Goal: Navigation & Orientation: Understand site structure

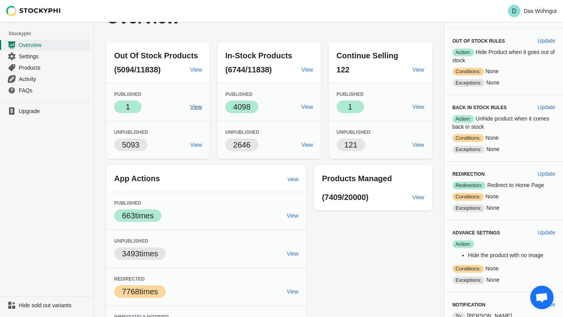
scroll to position [18, 0]
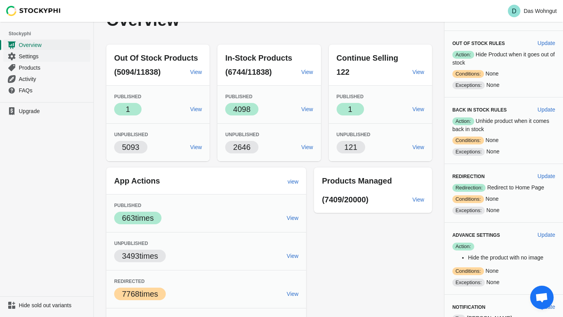
click at [38, 59] on span "Settings" at bounding box center [54, 56] width 70 height 8
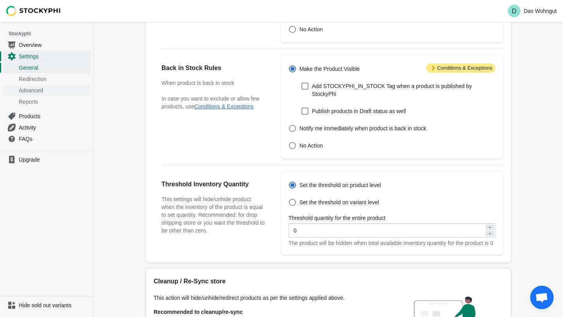
scroll to position [162, 0]
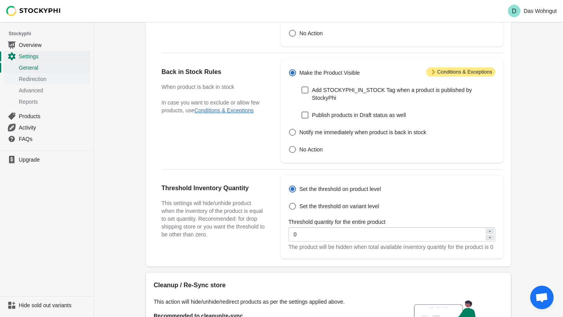
click at [44, 82] on span "Redirection" at bounding box center [54, 79] width 70 height 8
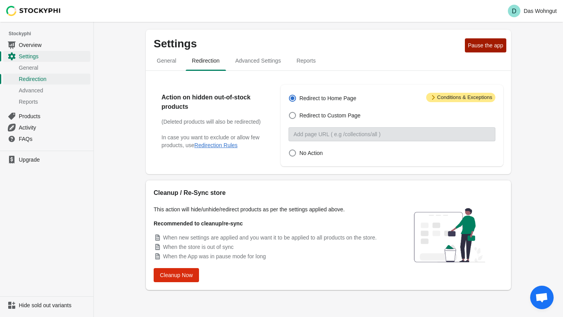
scroll to position [2, 0]
click at [38, 93] on span "Advanced" at bounding box center [54, 90] width 70 height 8
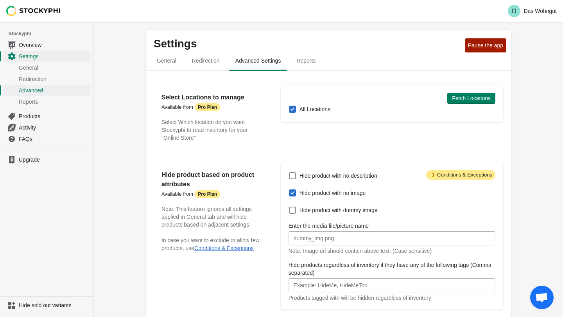
scroll to position [2, 0]
click at [37, 106] on link "Reports" at bounding box center [46, 101] width 87 height 11
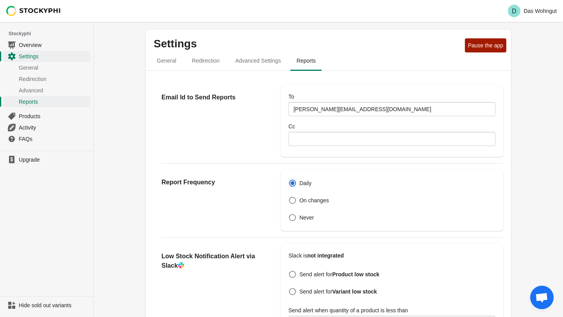
scroll to position [2, 0]
click at [32, 117] on span "Products" at bounding box center [54, 116] width 70 height 8
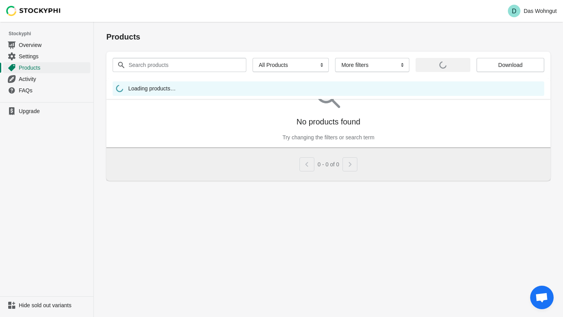
scroll to position [2, 0]
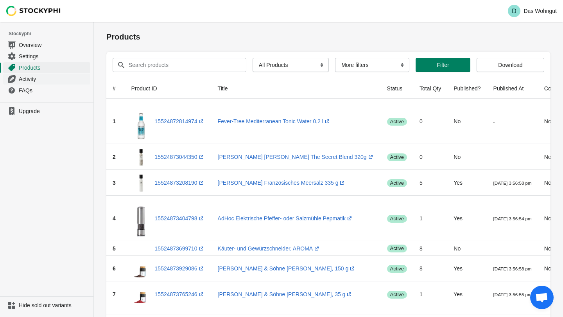
click at [25, 84] on link "Activity" at bounding box center [46, 78] width 87 height 11
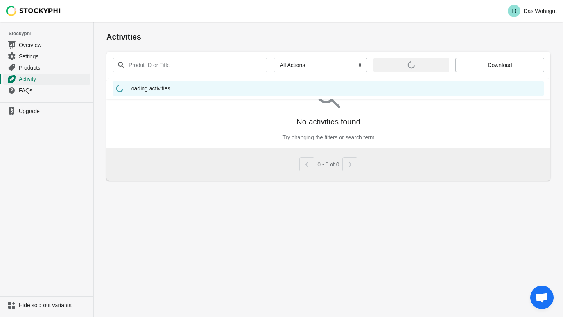
scroll to position [2, 0]
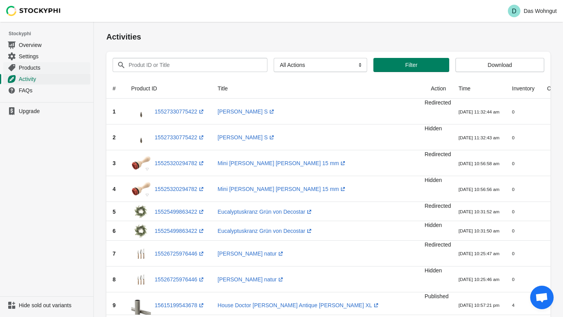
click at [34, 68] on span "Products" at bounding box center [54, 68] width 70 height 8
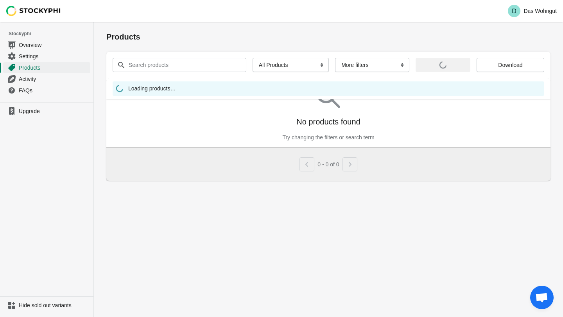
scroll to position [2, 0]
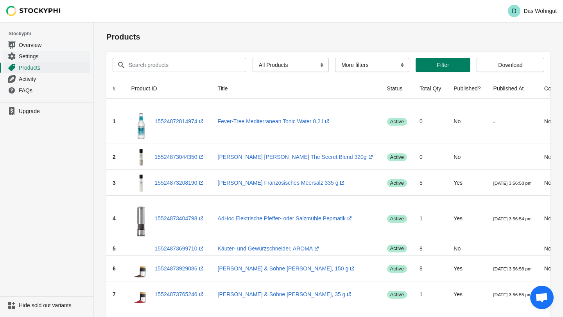
click at [33, 58] on span "Settings" at bounding box center [54, 56] width 70 height 8
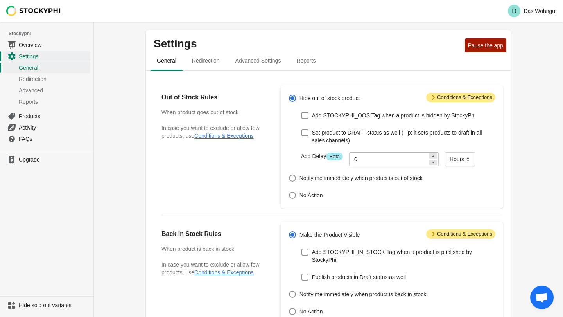
scroll to position [2, 0]
click at [253, 57] on span "Advanced Settings" at bounding box center [258, 61] width 58 height 14
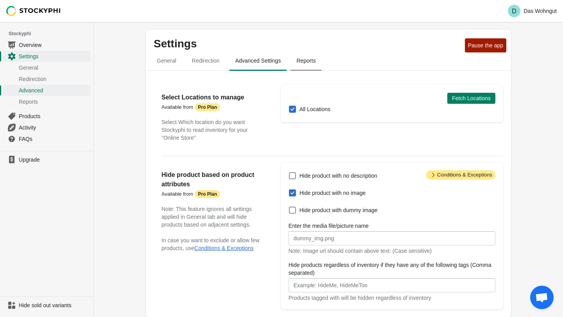
click at [315, 61] on span "Reports" at bounding box center [306, 61] width 32 height 14
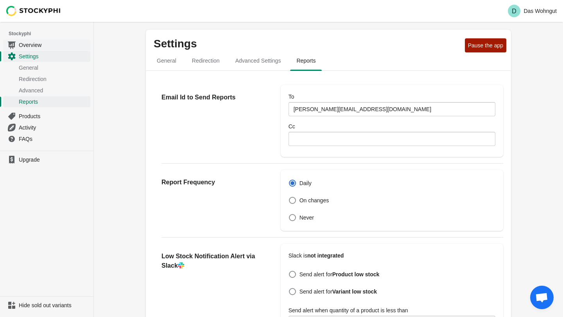
click at [42, 46] on span "Overview" at bounding box center [54, 45] width 70 height 8
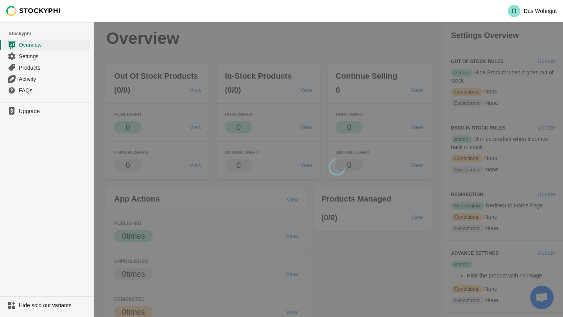
scroll to position [2, 0]
